Goal: Check status: Check status

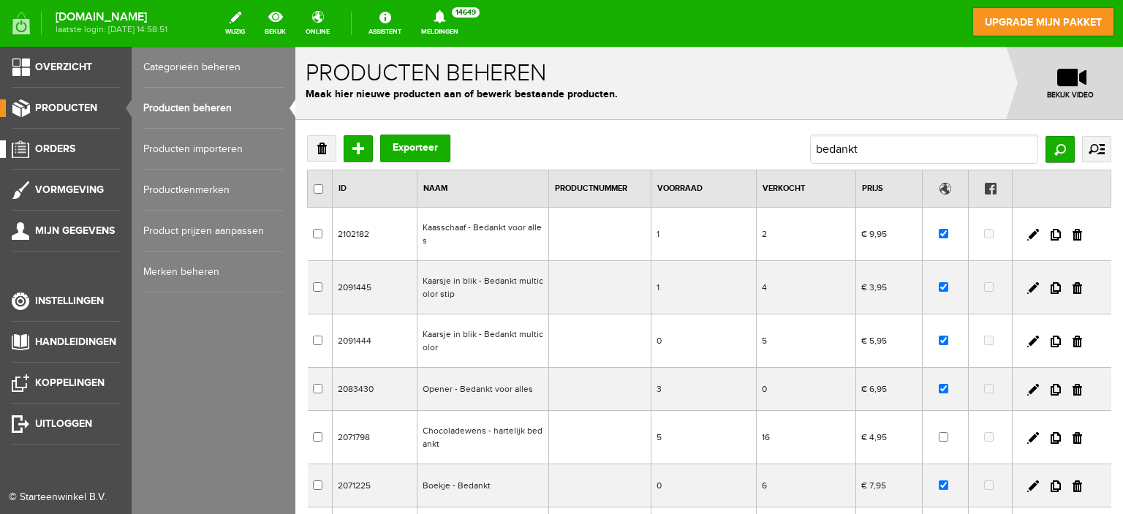
scroll to position [73, 0]
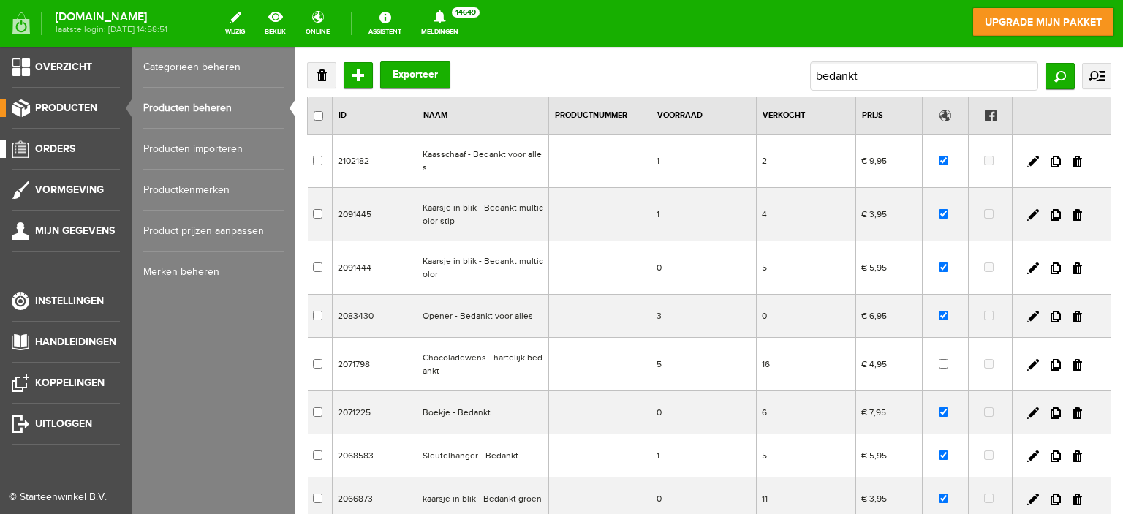
click at [64, 145] on span "Orders" at bounding box center [55, 149] width 40 height 12
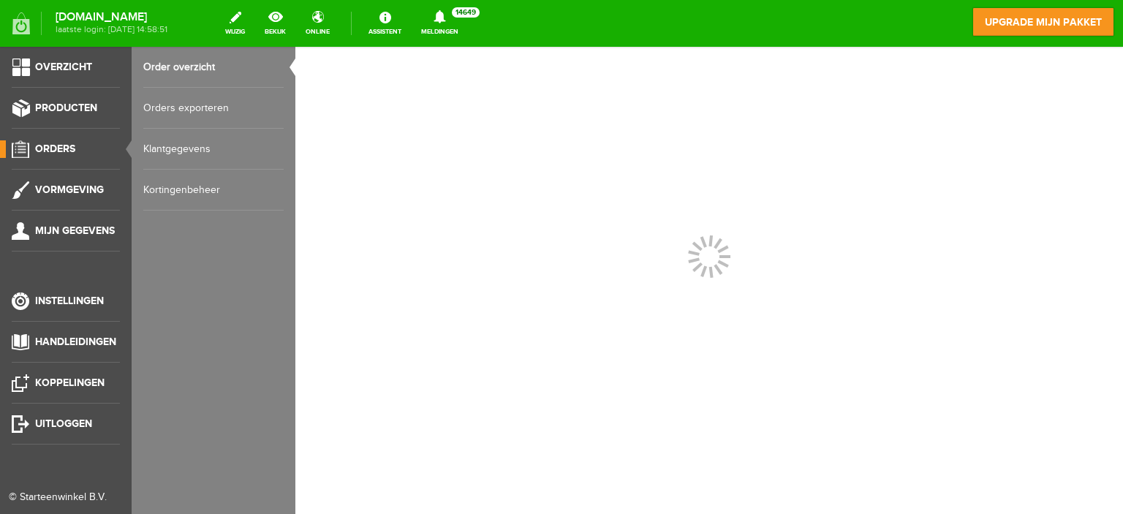
scroll to position [0, 0]
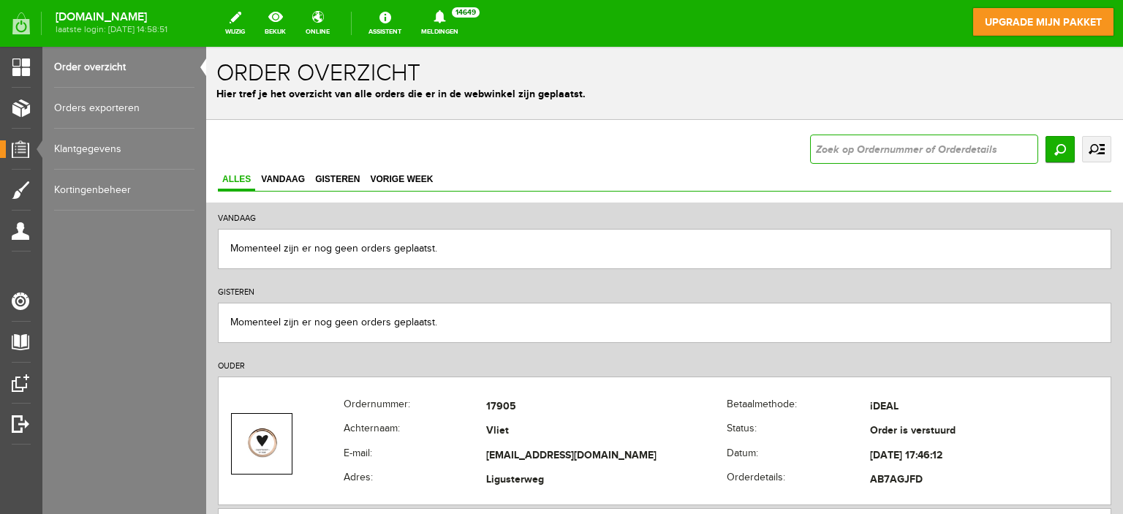
click at [904, 156] on input "text" at bounding box center [924, 148] width 228 height 29
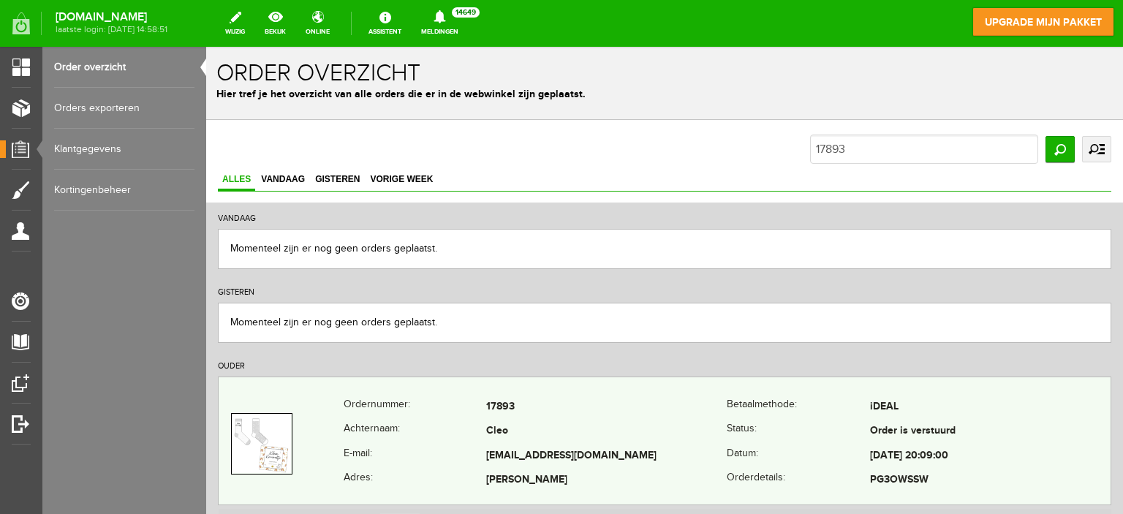
click at [639, 409] on td "17893" at bounding box center [606, 407] width 240 height 25
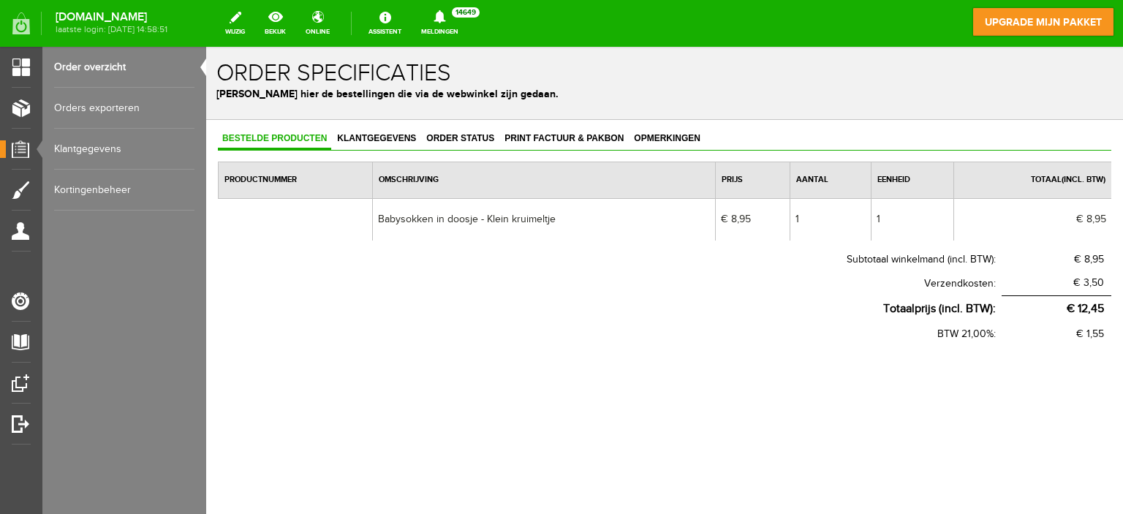
click at [115, 61] on link "Order overzicht" at bounding box center [124, 67] width 140 height 41
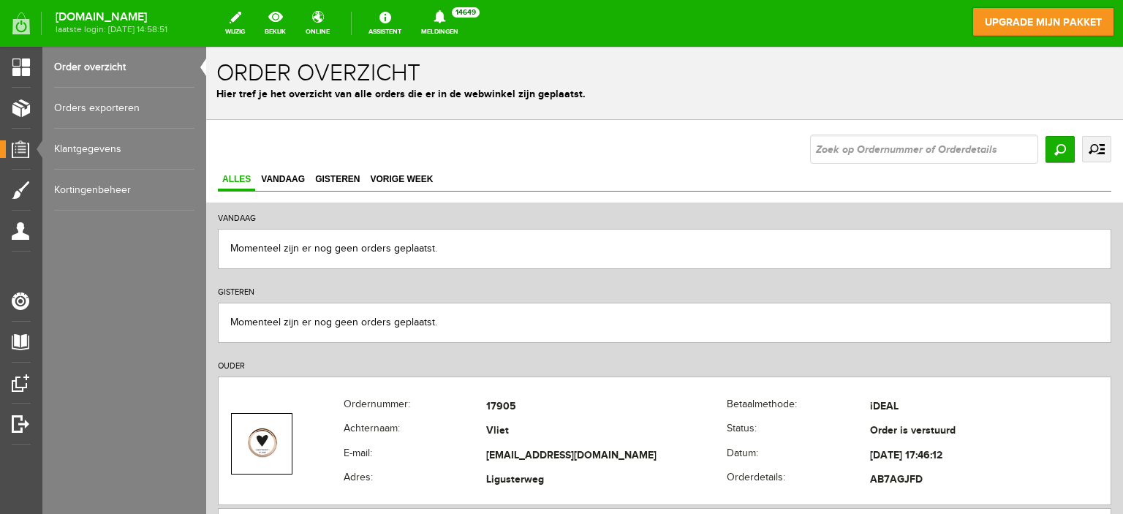
click at [868, 147] on input "text" at bounding box center [924, 148] width 228 height 29
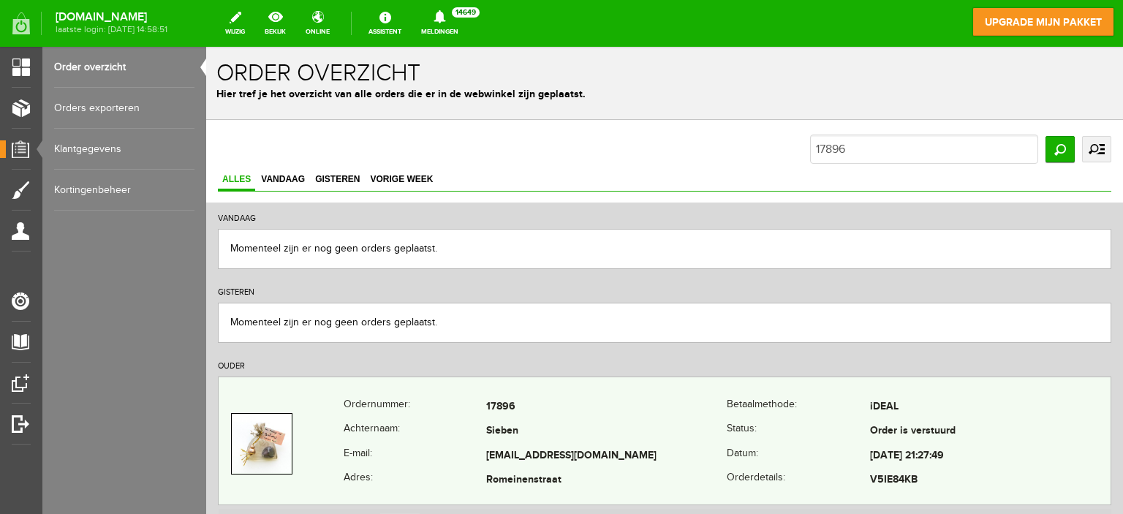
click at [661, 421] on td "Sieben" at bounding box center [606, 431] width 240 height 25
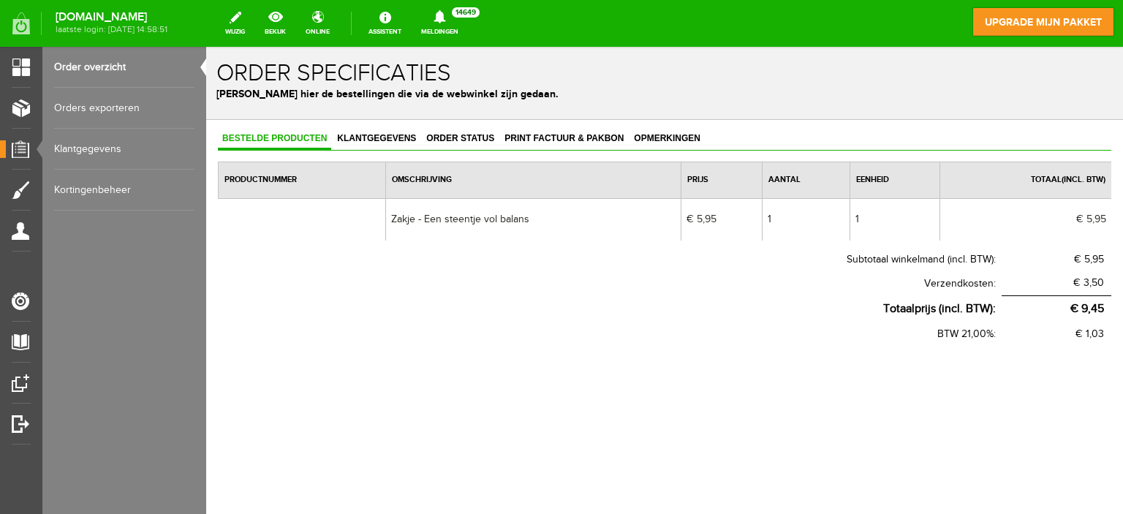
click at [120, 58] on link "Order overzicht" at bounding box center [124, 67] width 140 height 41
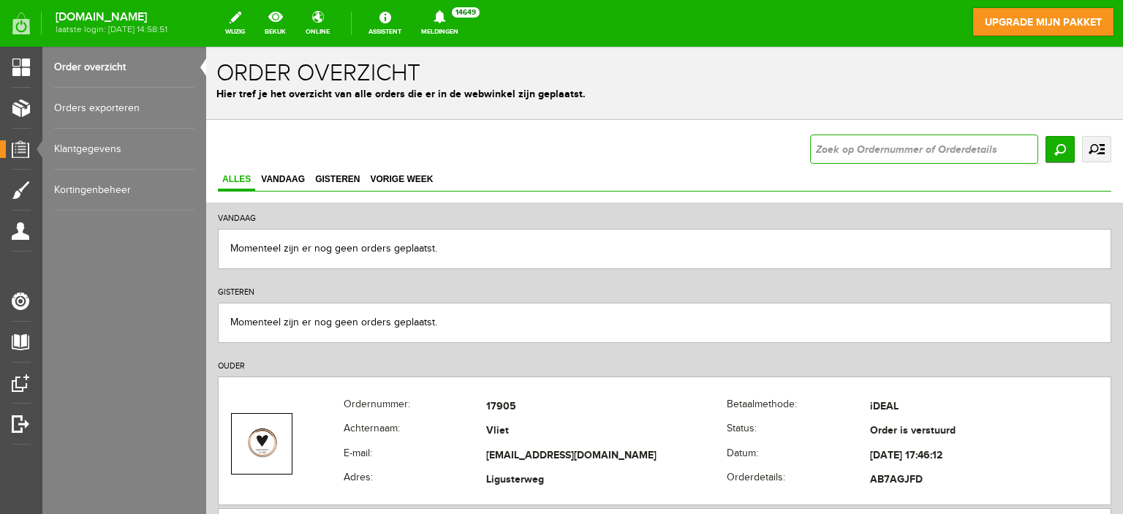
click at [877, 143] on input "text" at bounding box center [924, 148] width 228 height 29
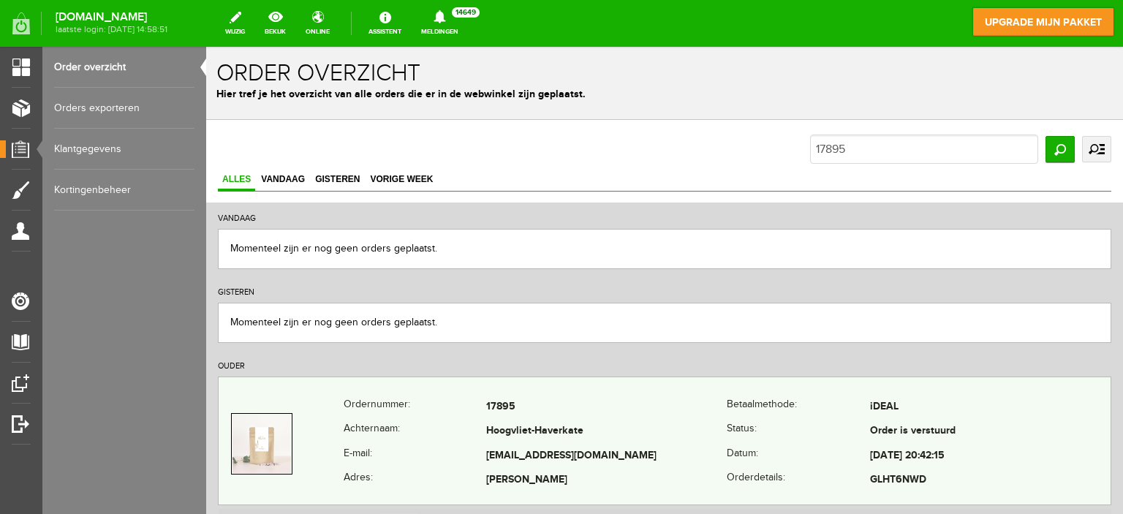
click at [653, 429] on td "Hoogvliet-Haverkate" at bounding box center [606, 431] width 240 height 25
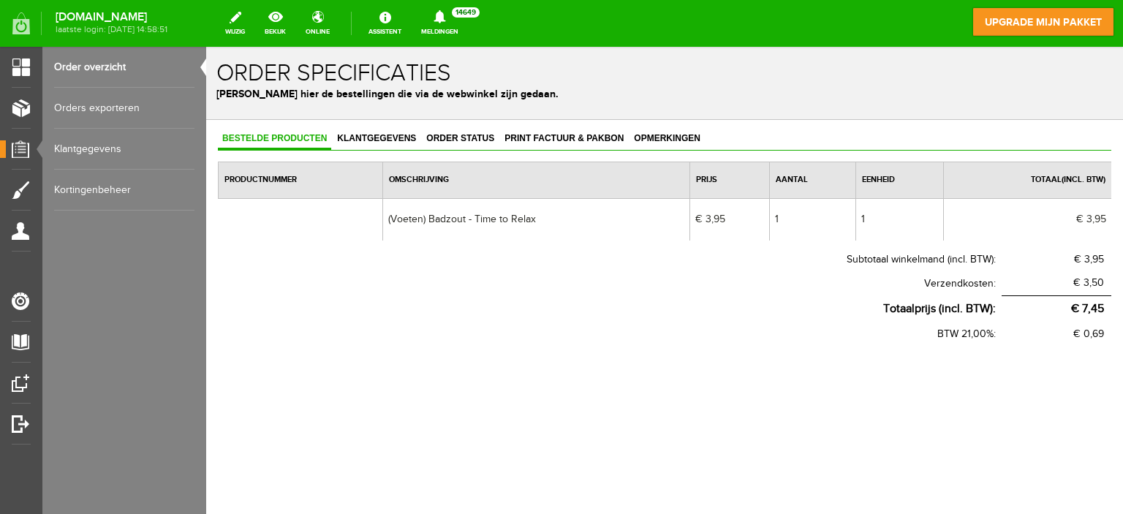
click at [105, 66] on link "Order overzicht" at bounding box center [124, 67] width 140 height 41
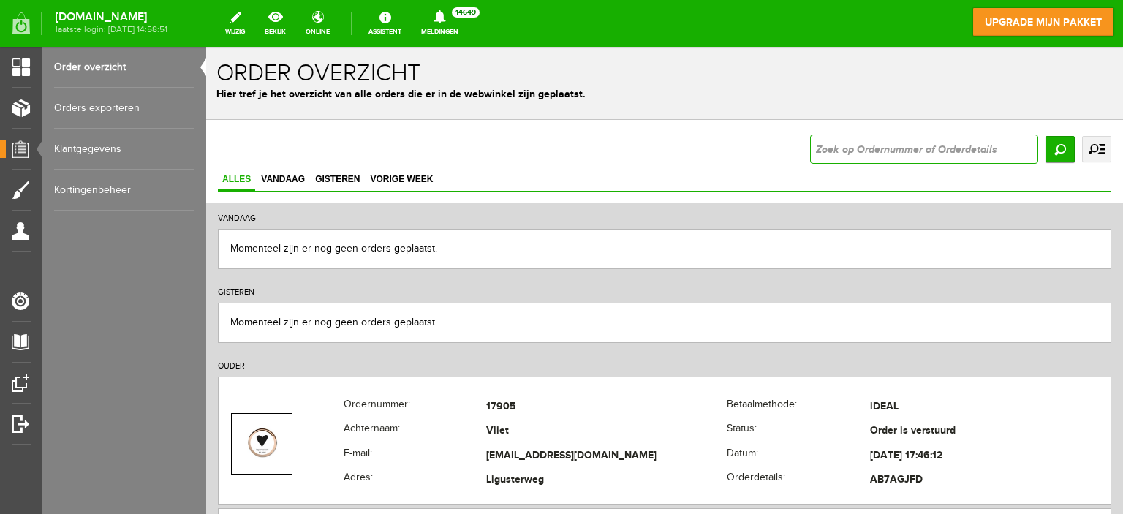
click at [836, 152] on input "text" at bounding box center [924, 148] width 228 height 29
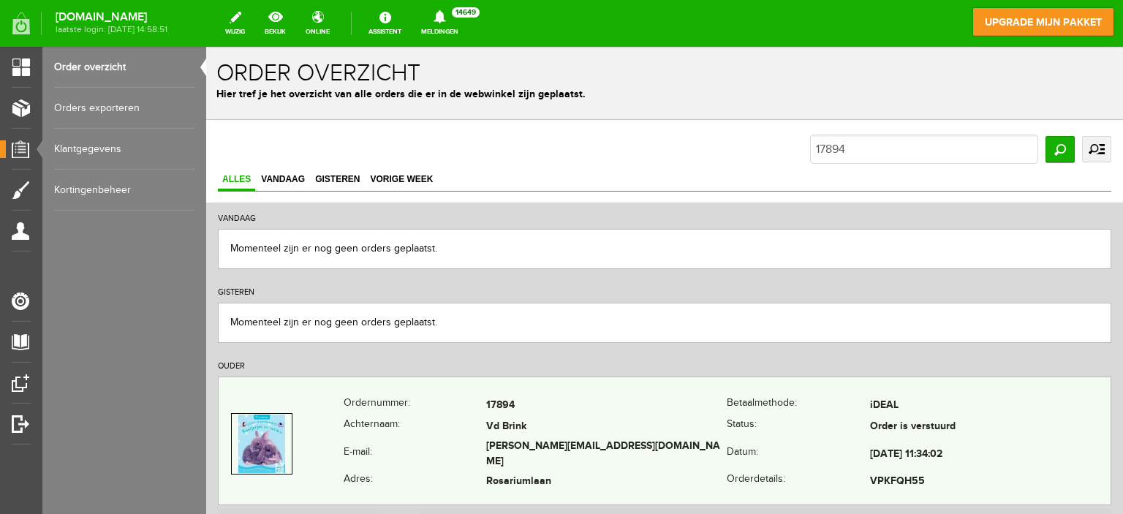
click at [630, 418] on td "Vd Brink" at bounding box center [606, 427] width 240 height 21
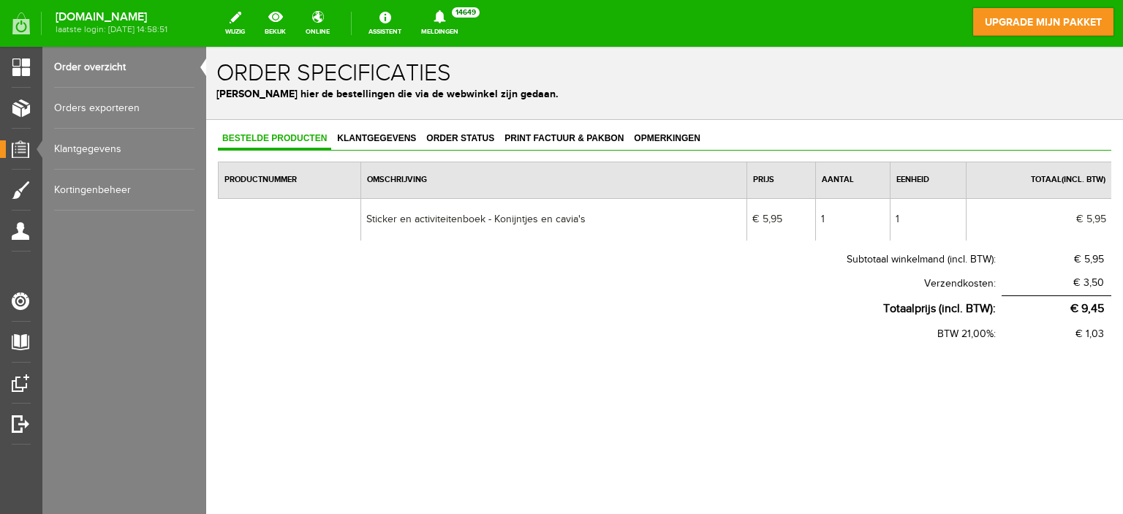
click at [120, 63] on link "Order overzicht" at bounding box center [124, 67] width 140 height 41
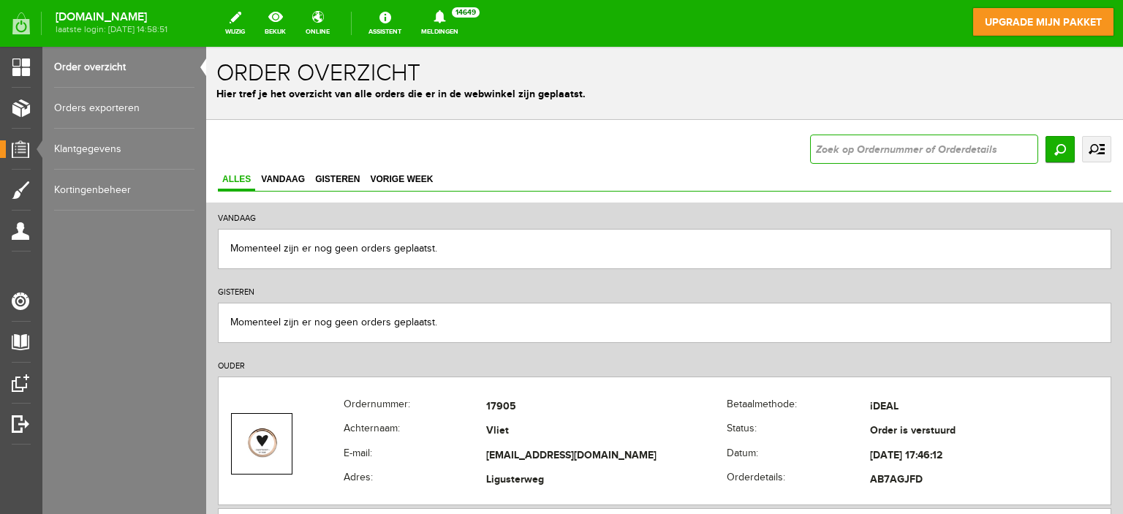
click at [879, 156] on input "text" at bounding box center [924, 148] width 228 height 29
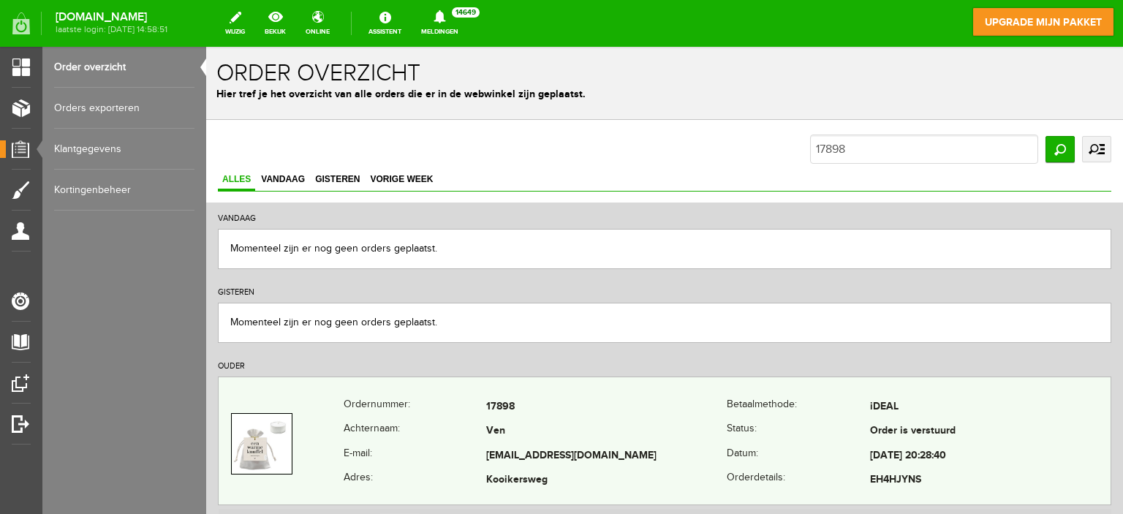
click at [687, 444] on td "[EMAIL_ADDRESS][DOMAIN_NAME]" at bounding box center [606, 456] width 240 height 25
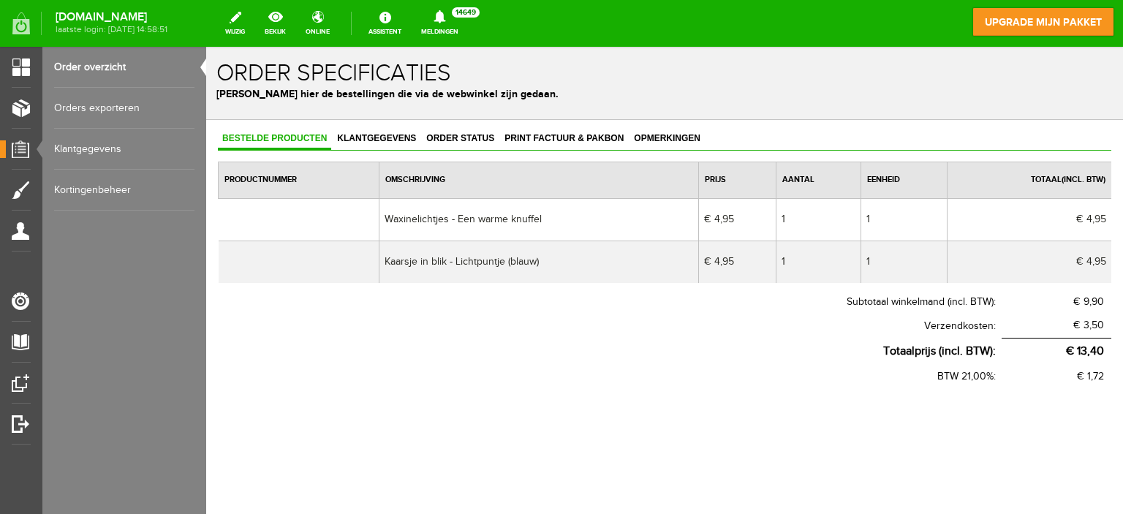
click at [108, 64] on link "Order overzicht" at bounding box center [124, 67] width 140 height 41
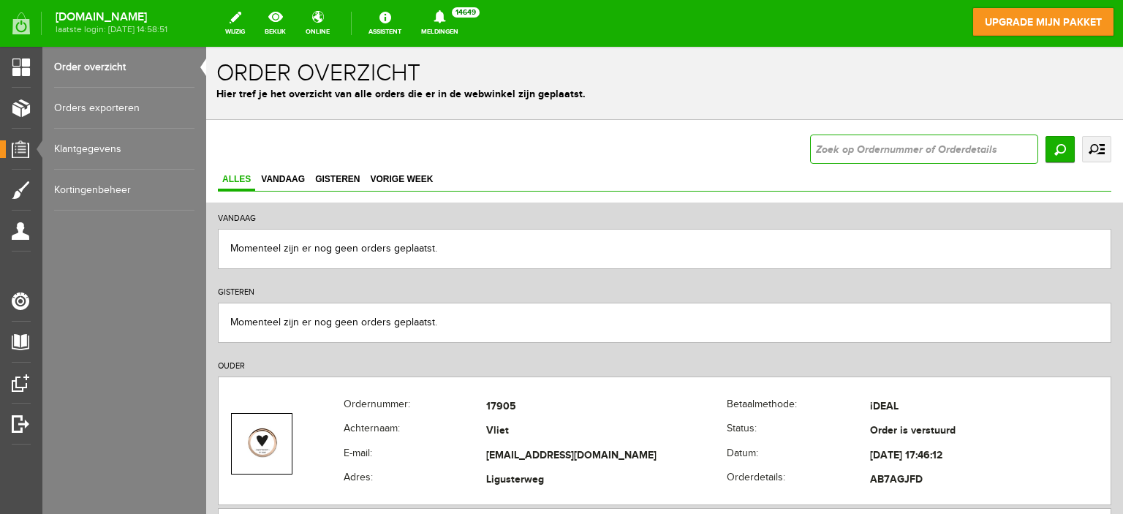
click at [813, 142] on input "text" at bounding box center [924, 148] width 228 height 29
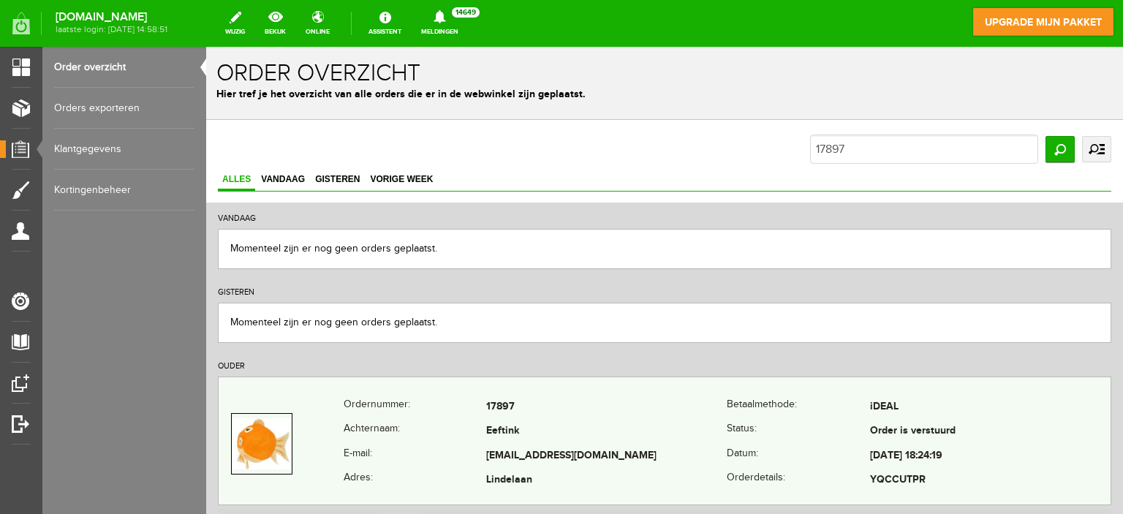
click at [625, 422] on td "Eeftink" at bounding box center [606, 431] width 240 height 25
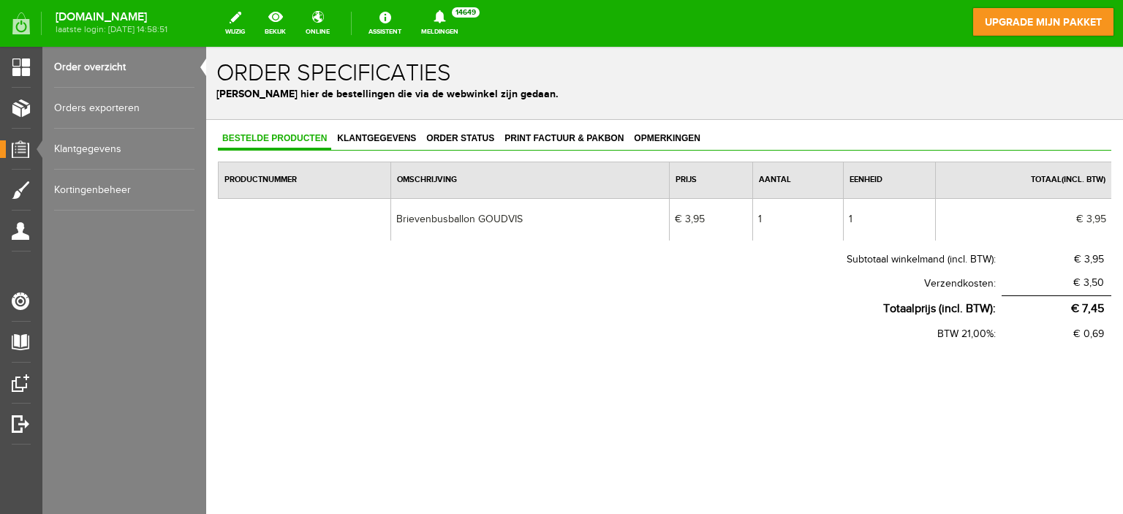
click at [103, 61] on link "Order overzicht" at bounding box center [124, 67] width 140 height 41
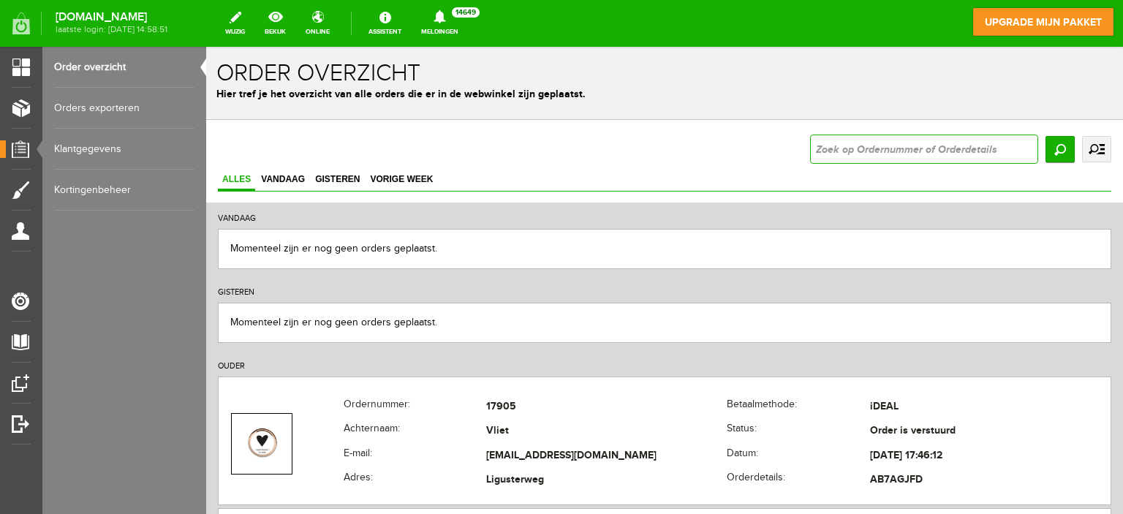
click at [868, 151] on input "text" at bounding box center [924, 148] width 228 height 29
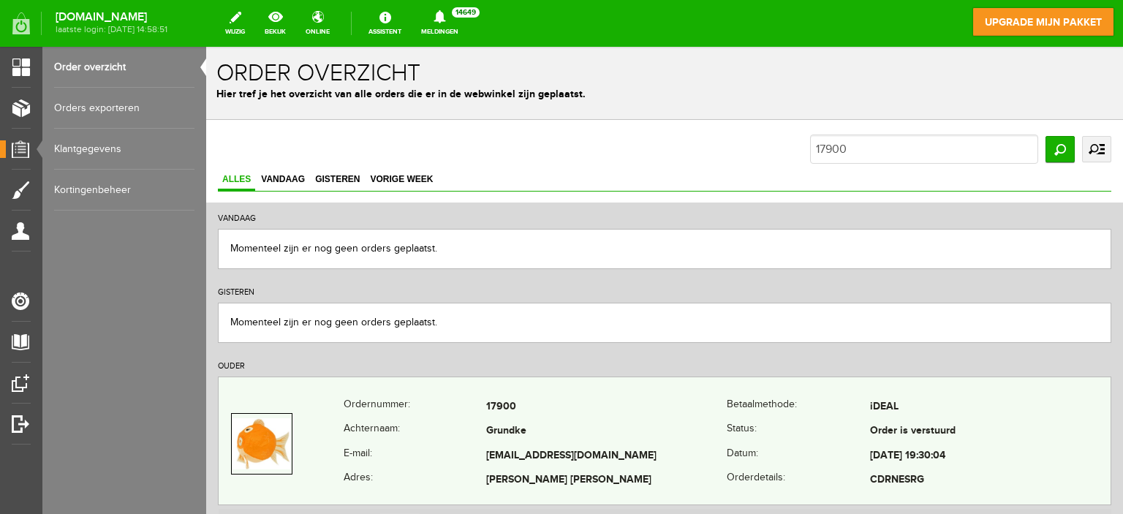
click at [694, 435] on td "Grundke" at bounding box center [606, 431] width 240 height 25
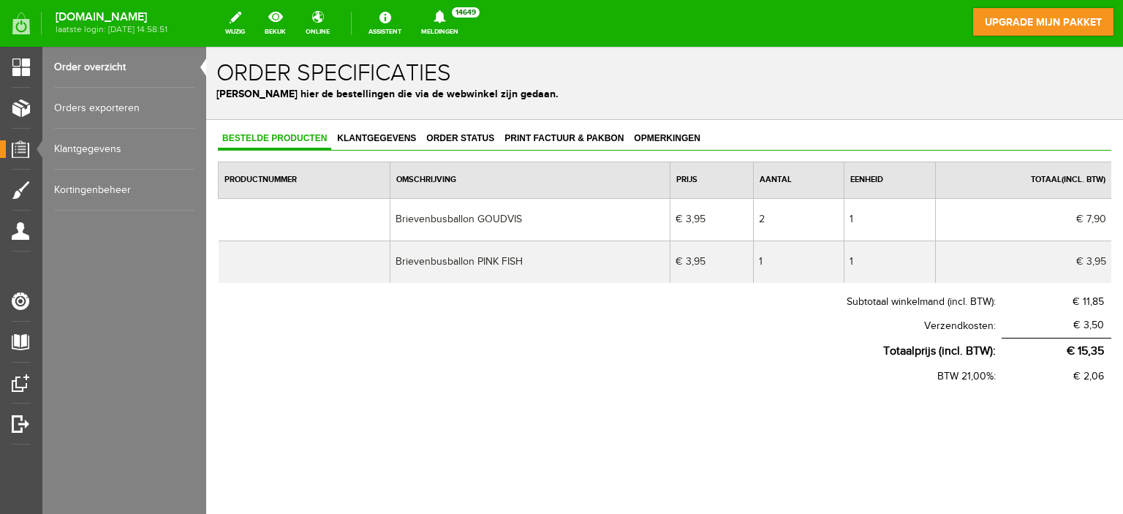
click at [88, 64] on link "Order overzicht" at bounding box center [124, 67] width 140 height 41
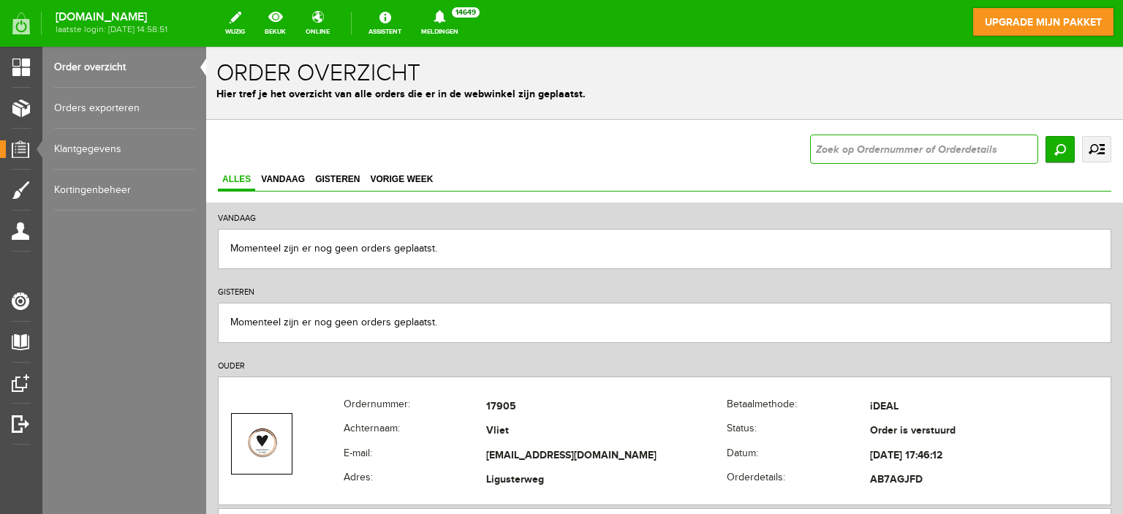
click at [880, 148] on input "text" at bounding box center [924, 148] width 228 height 29
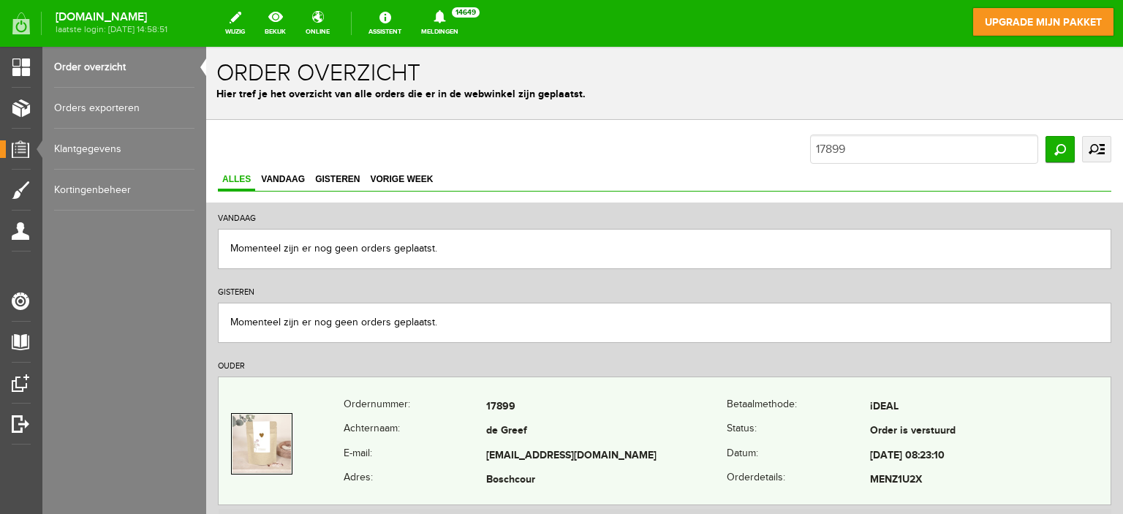
click at [664, 409] on td "17899" at bounding box center [606, 407] width 240 height 25
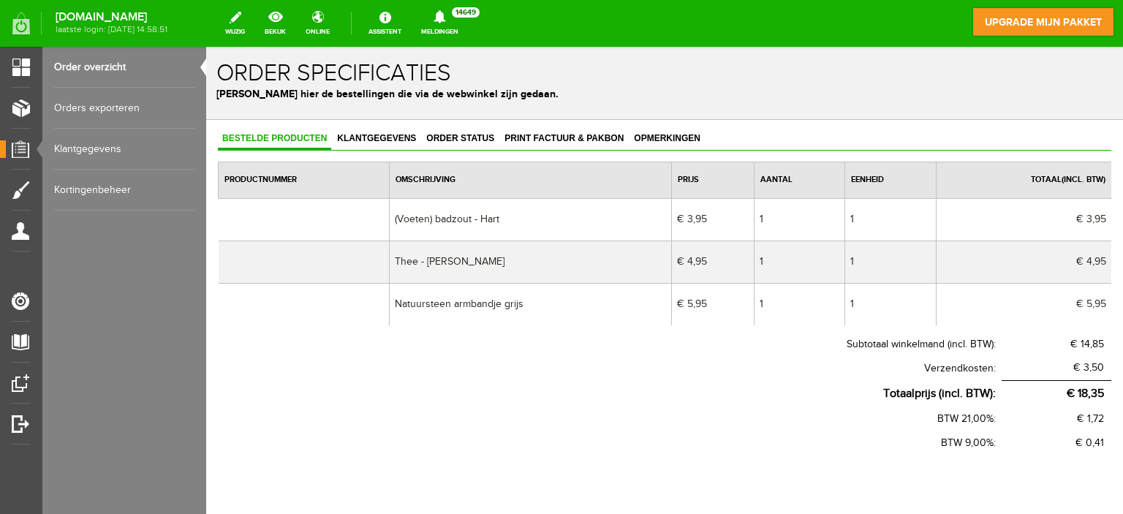
click at [102, 64] on link "Order overzicht" at bounding box center [124, 67] width 140 height 41
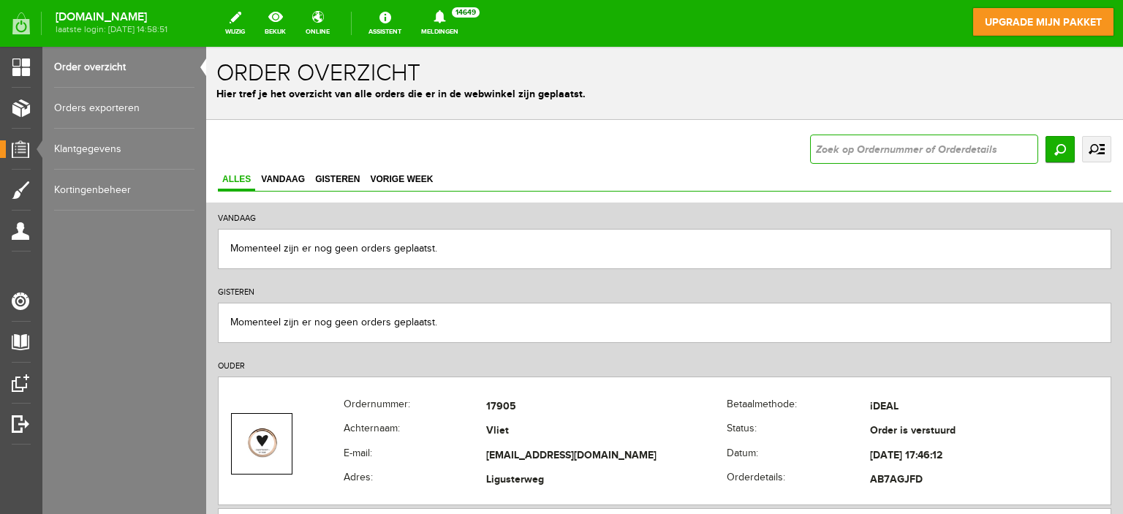
click at [850, 151] on input "text" at bounding box center [924, 148] width 228 height 29
type input "17902"
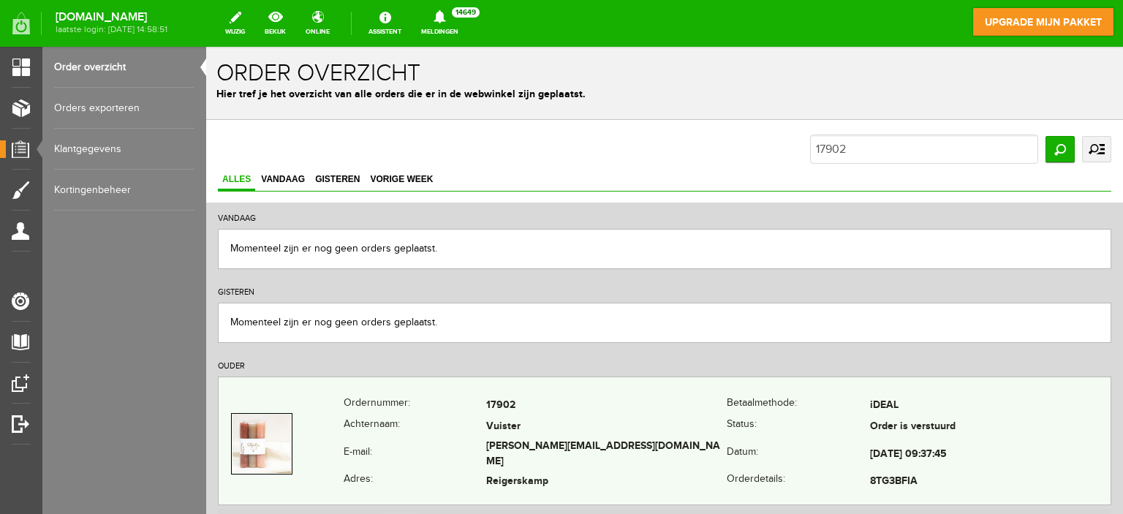
click at [650, 407] on td "17902" at bounding box center [606, 405] width 240 height 21
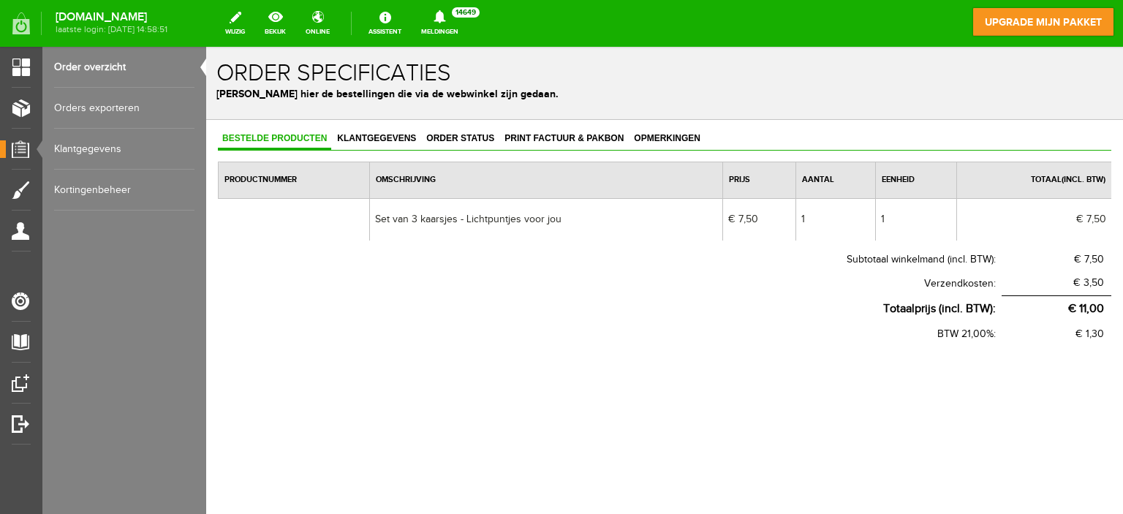
click at [113, 61] on link "Order overzicht" at bounding box center [124, 67] width 140 height 41
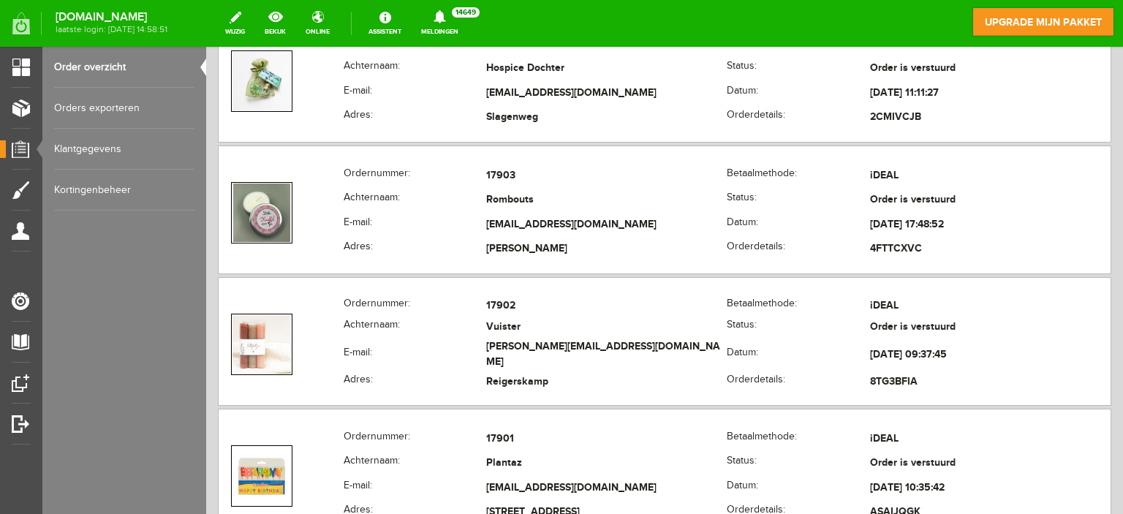
scroll to position [512, 0]
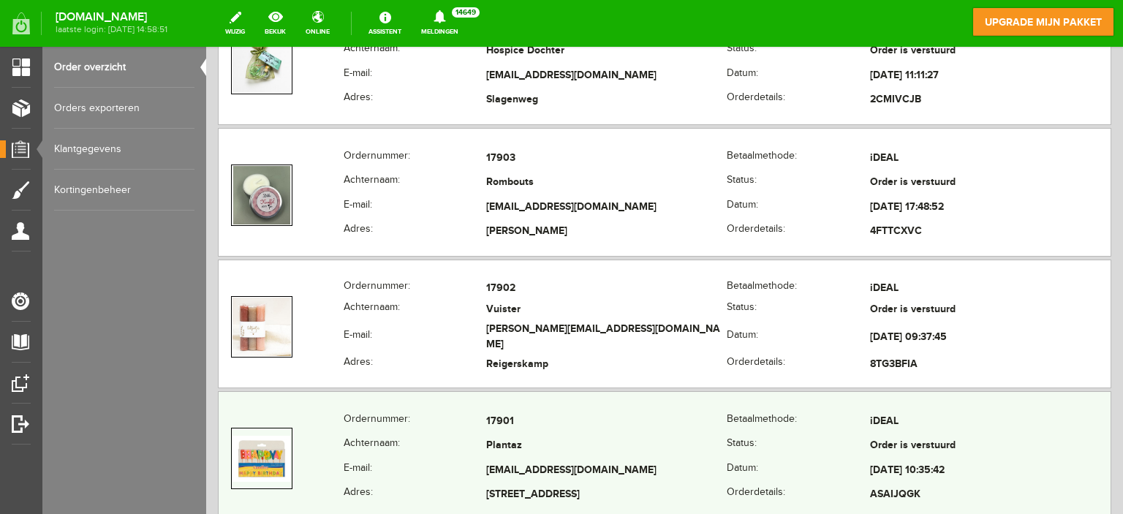
click at [649, 401] on div "Ordernummer: 17901 [GEOGRAPHIC_DATA]: iDEAL Achternaam: Plantaz Status: Order i…" at bounding box center [664, 455] width 893 height 129
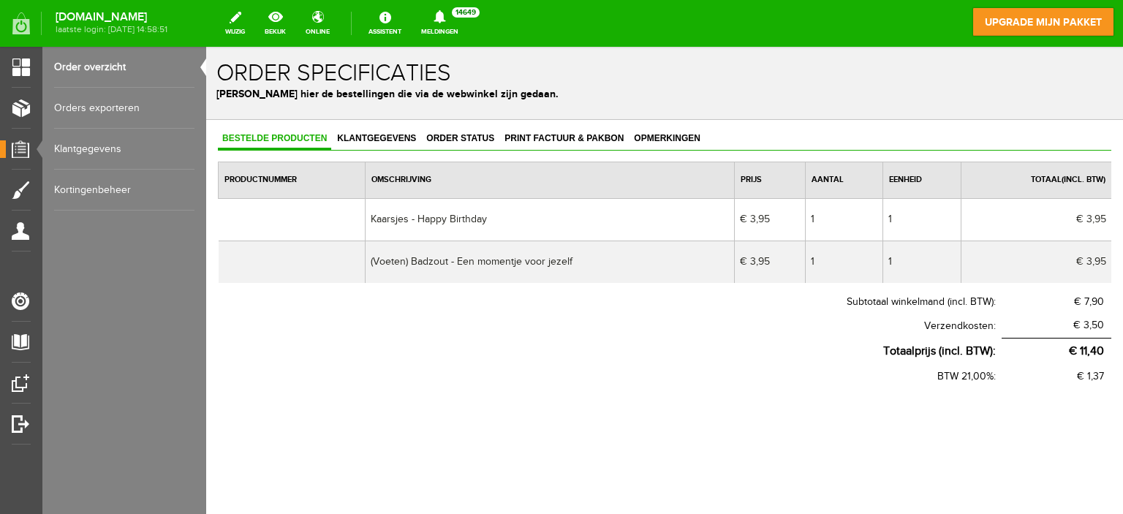
click at [106, 69] on link "Order overzicht" at bounding box center [124, 67] width 140 height 41
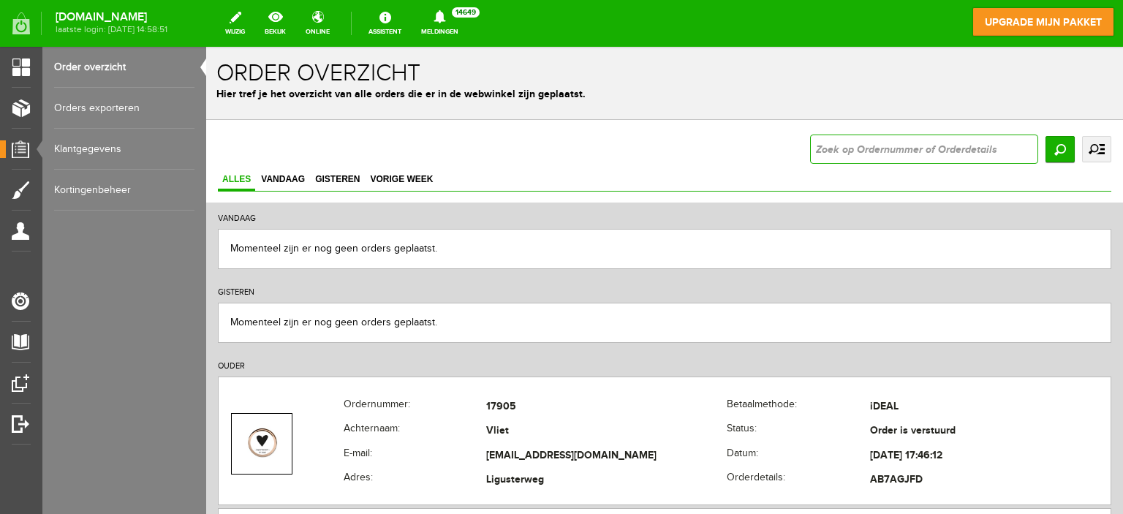
click at [840, 157] on input "text" at bounding box center [924, 148] width 228 height 29
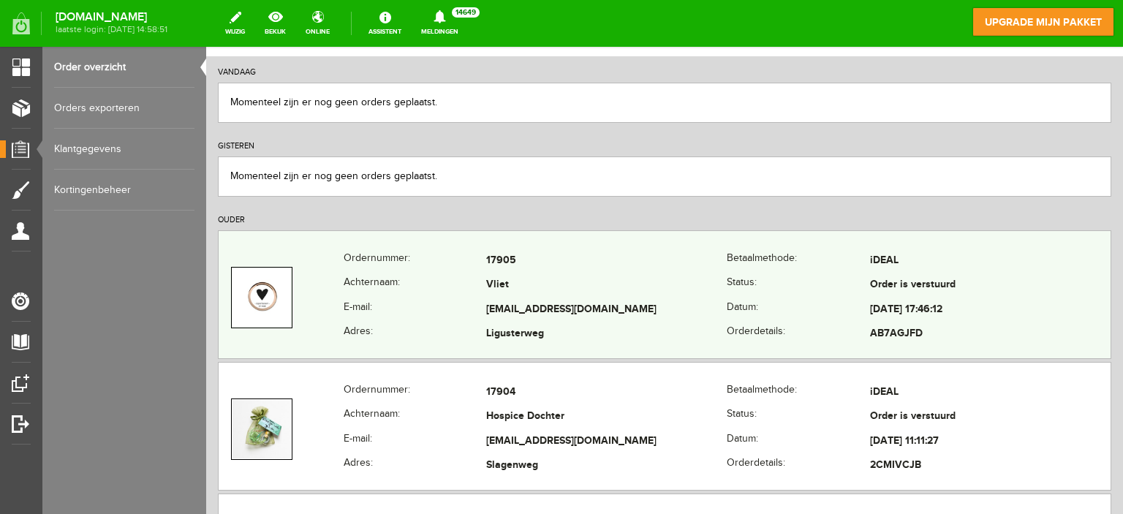
scroll to position [219, 0]
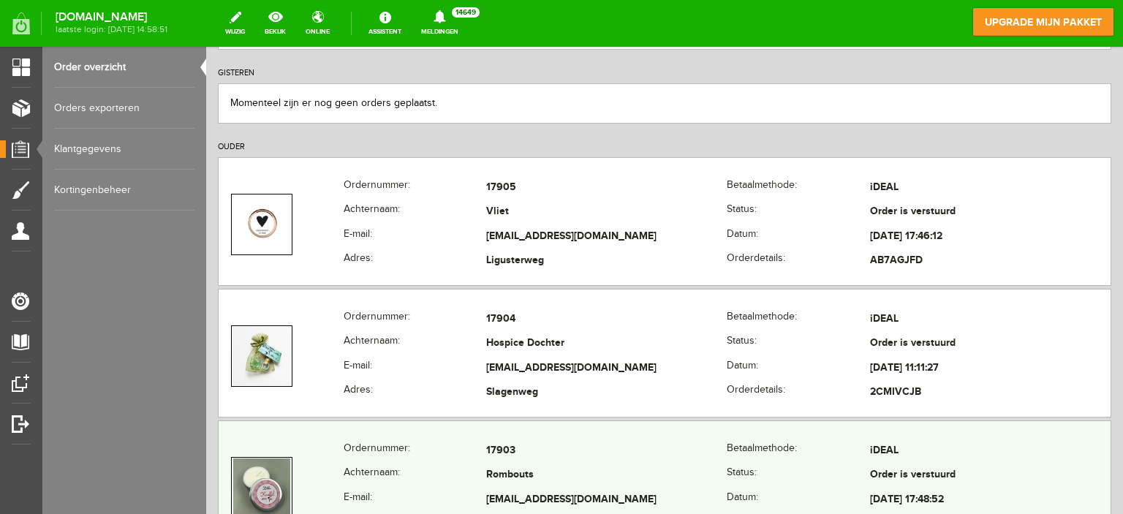
click at [624, 435] on div "Ordernummer: 17903 [GEOGRAPHIC_DATA]: iDEAL Achternaam: [GEOGRAPHIC_DATA] Statu…" at bounding box center [664, 484] width 893 height 129
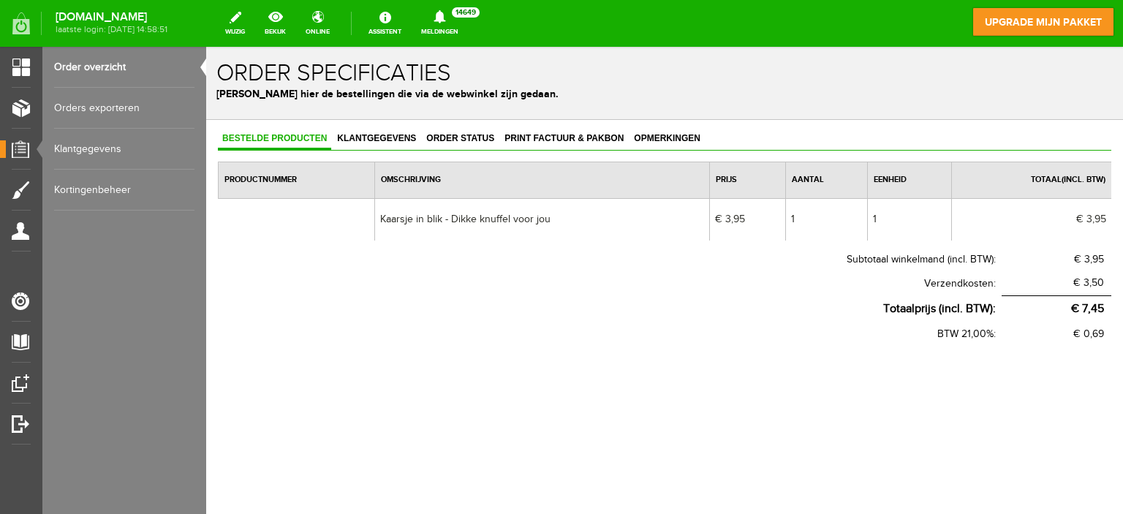
click at [119, 61] on link "Order overzicht" at bounding box center [124, 67] width 140 height 41
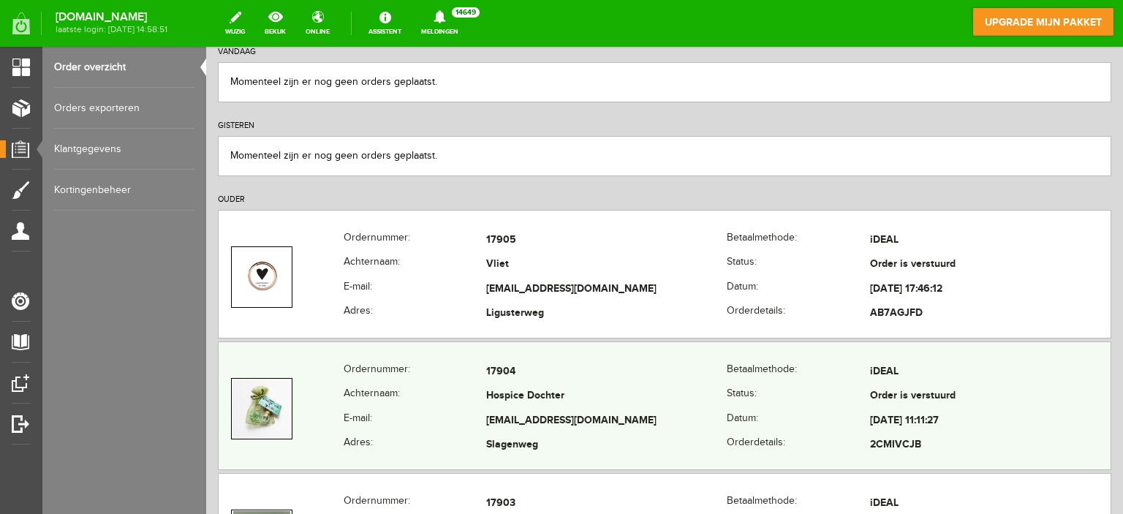
scroll to position [219, 0]
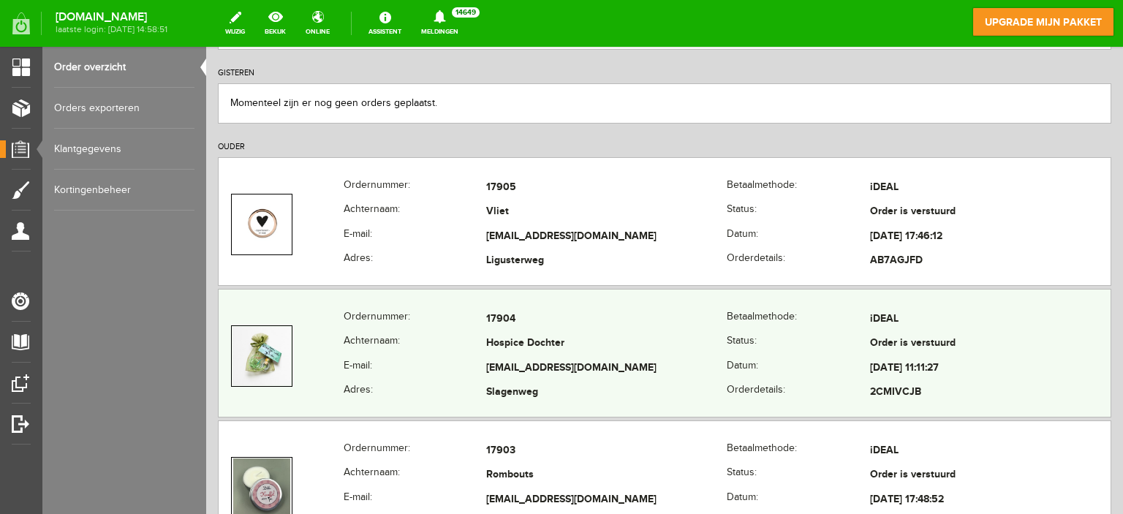
click at [655, 333] on td "Hospice Dochter" at bounding box center [606, 344] width 240 height 25
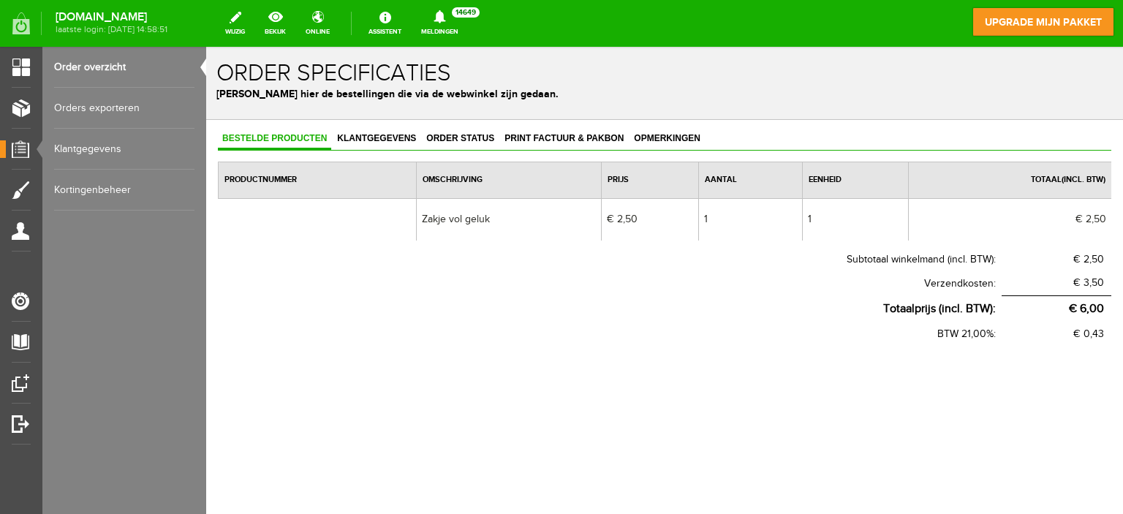
click at [110, 64] on link "Order overzicht" at bounding box center [124, 67] width 140 height 41
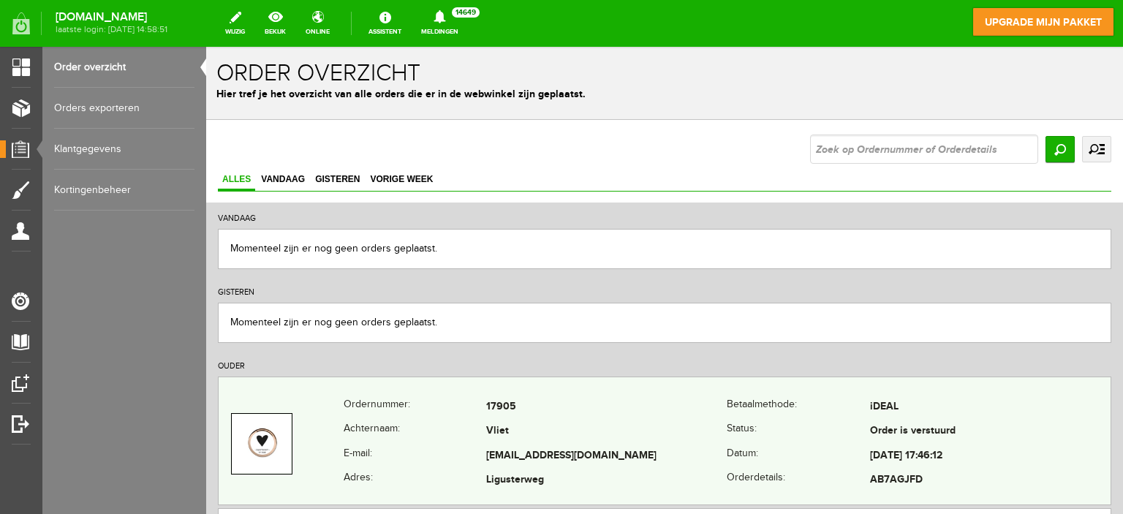
click at [600, 411] on td "17905" at bounding box center [606, 407] width 240 height 25
